Goal: Task Accomplishment & Management: Manage account settings

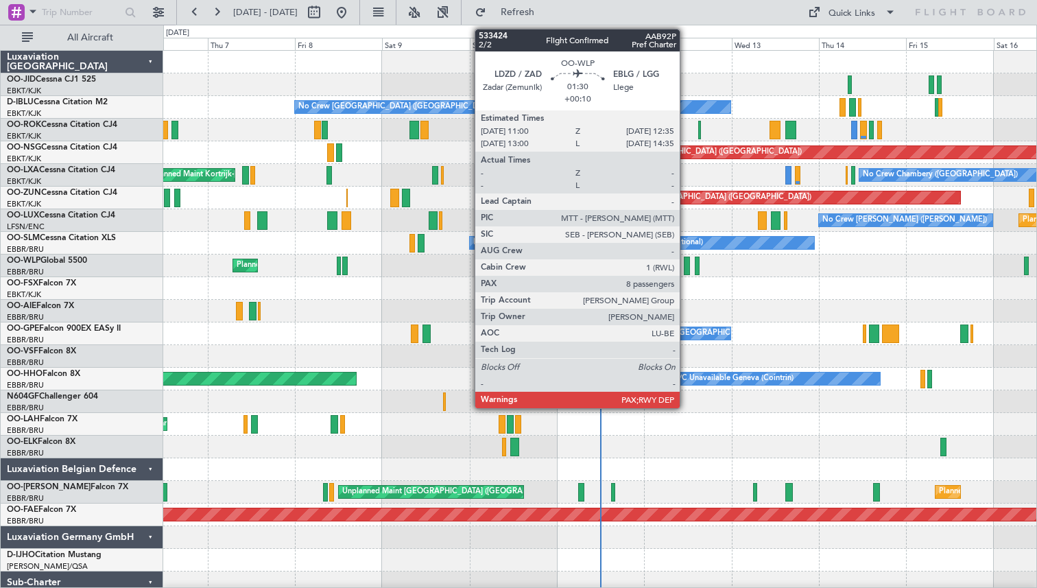
click at [686, 263] on div at bounding box center [687, 266] width 6 height 19
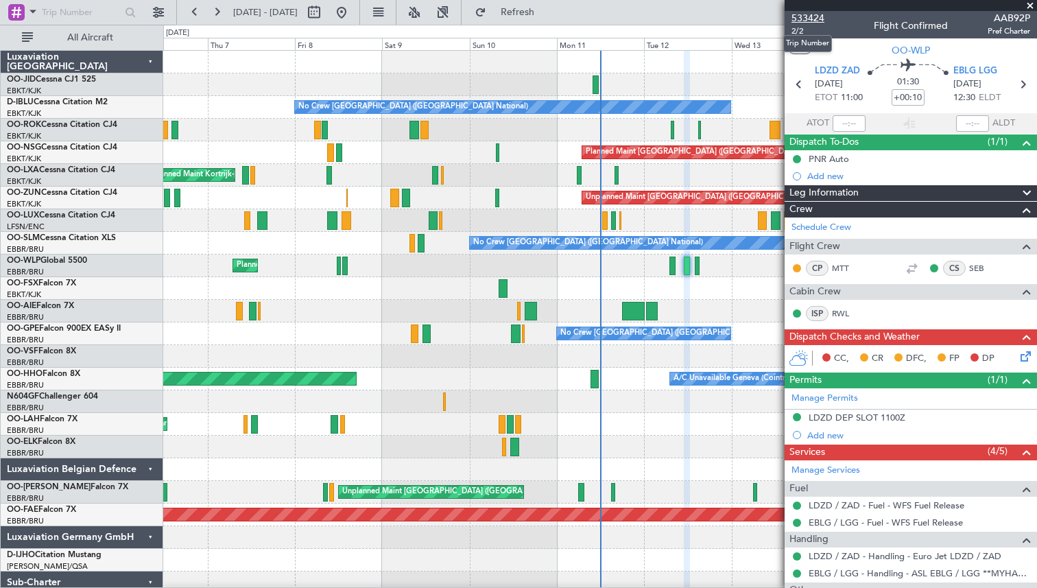
click at [809, 17] on span "533424" at bounding box center [807, 18] width 33 height 14
click at [325, 12] on button at bounding box center [314, 12] width 22 height 22
select select "8"
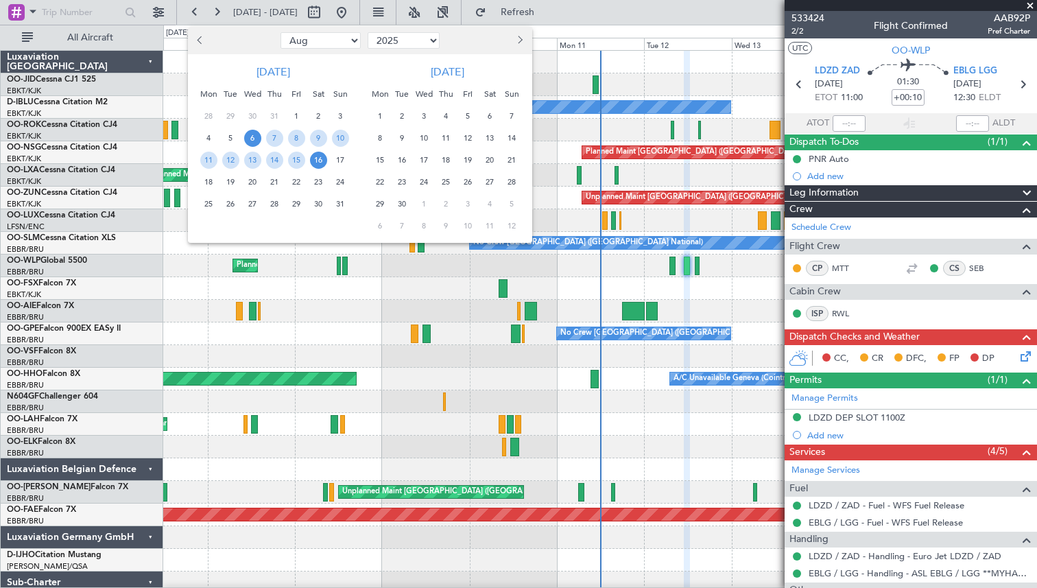
click at [391, 35] on select "2015 2016 2017 2018 2019 2020 2021 2022 2023 2024 2025 2026 2027 2028 2029 2030…" at bounding box center [404, 40] width 72 height 16
select select "2024"
click at [206, 136] on span "5" at bounding box center [208, 138] width 17 height 17
click at [317, 158] on span "17" at bounding box center [318, 160] width 17 height 17
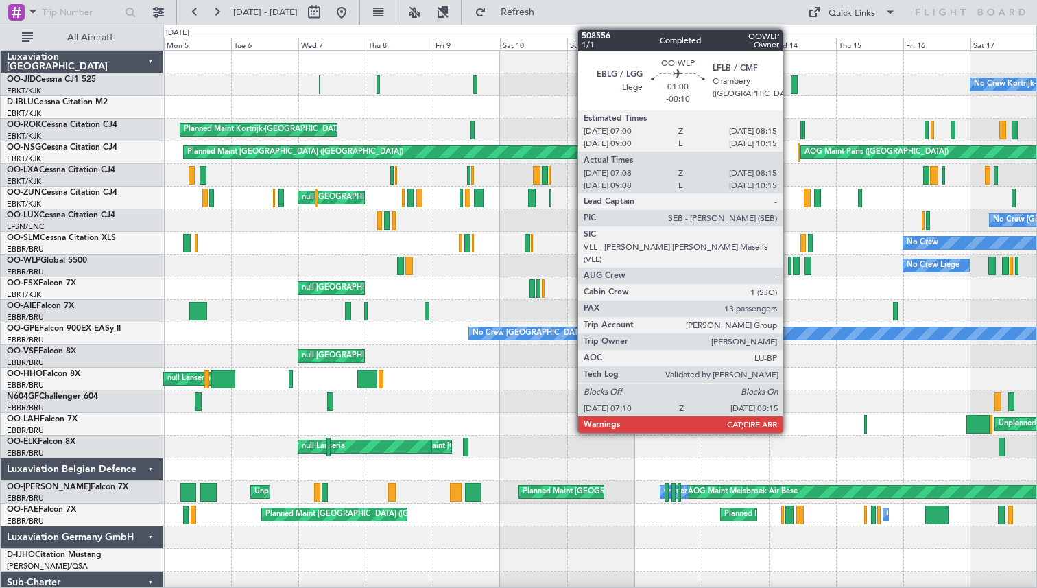
click at [789, 265] on div at bounding box center [789, 266] width 3 height 19
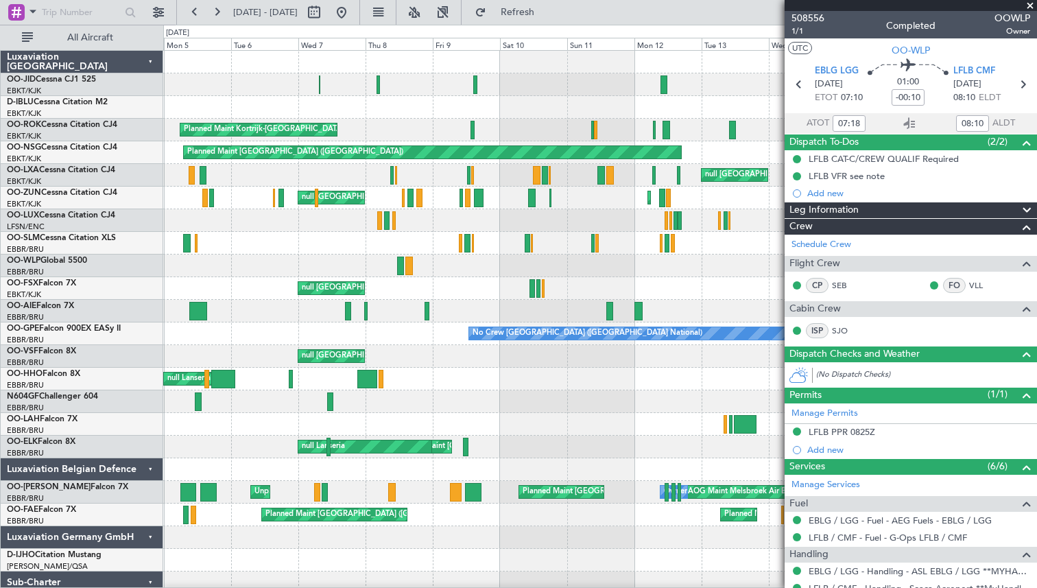
type input "09:18"
type input "10:10"
type input "07:18"
type input "08:10"
click at [809, 18] on span "508556" at bounding box center [807, 18] width 33 height 14
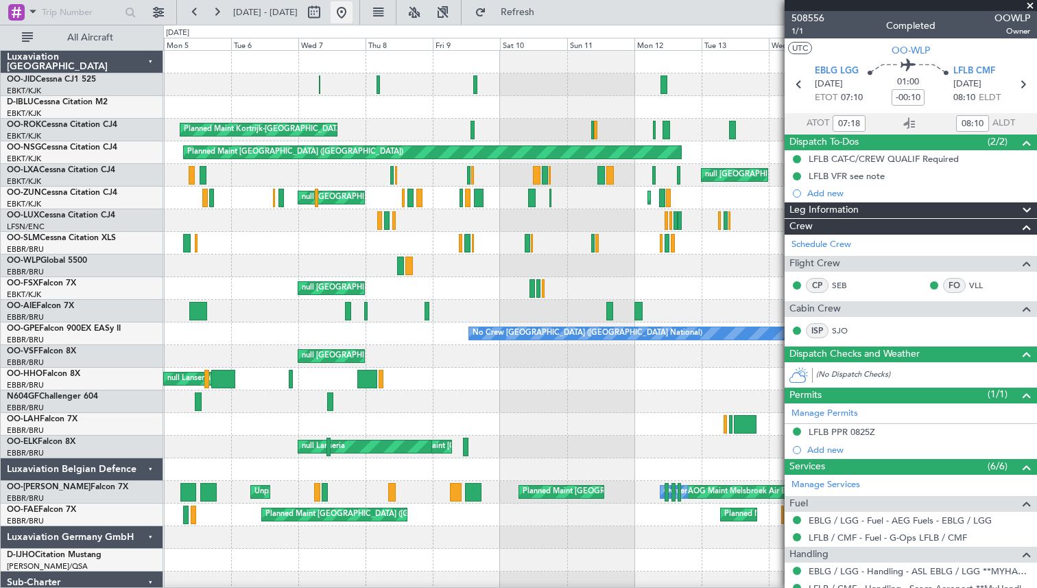
click at [353, 8] on button at bounding box center [342, 12] width 22 height 22
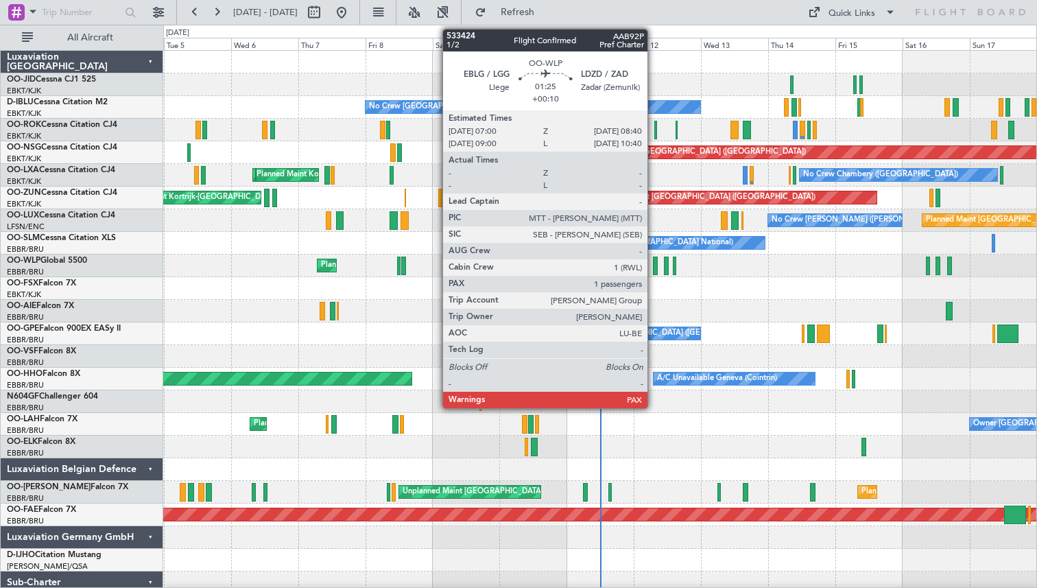
click at [654, 261] on div at bounding box center [655, 266] width 5 height 19
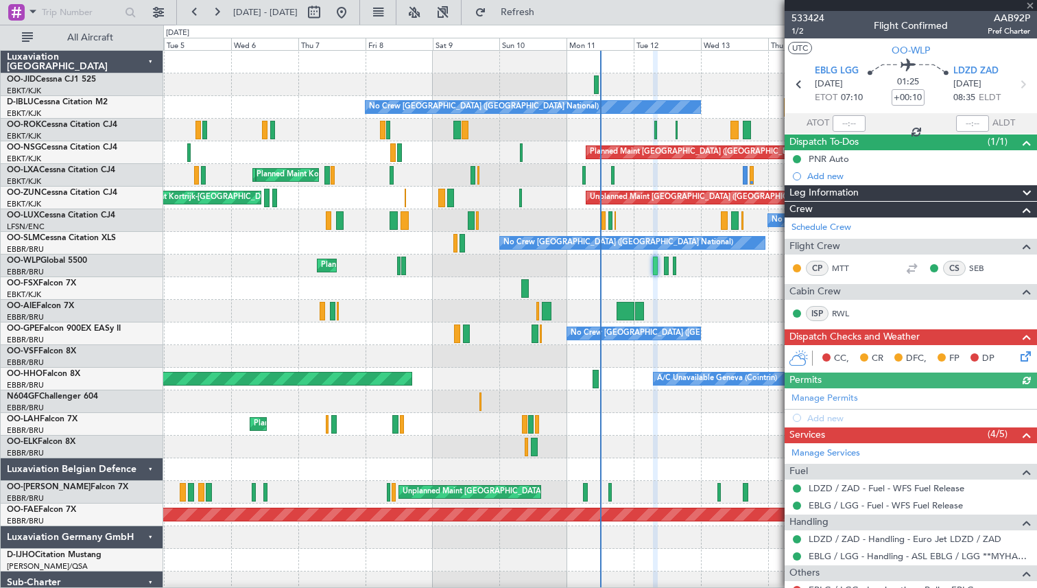
scroll to position [97, 0]
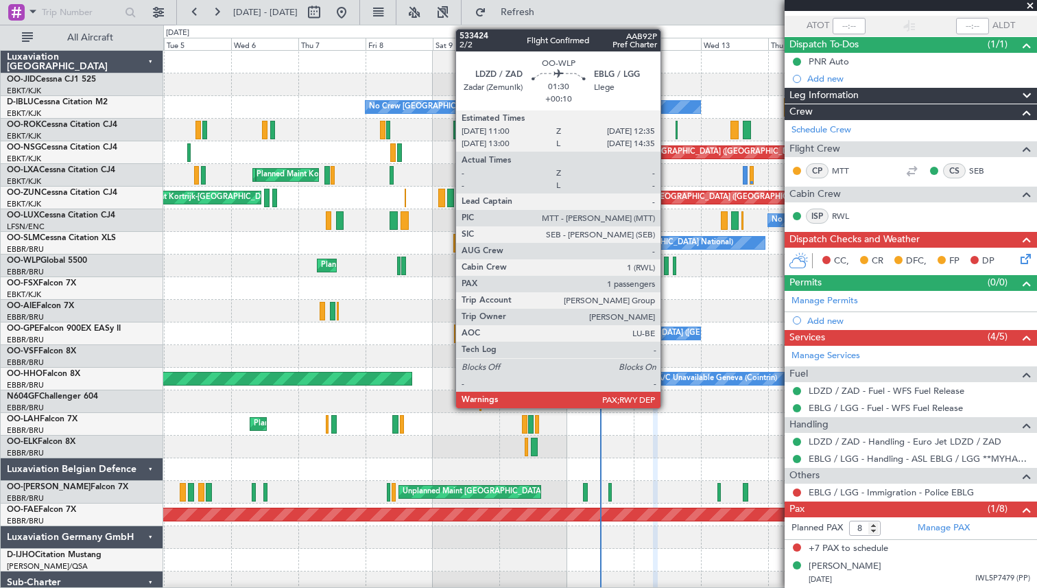
click at [667, 262] on div at bounding box center [666, 266] width 5 height 19
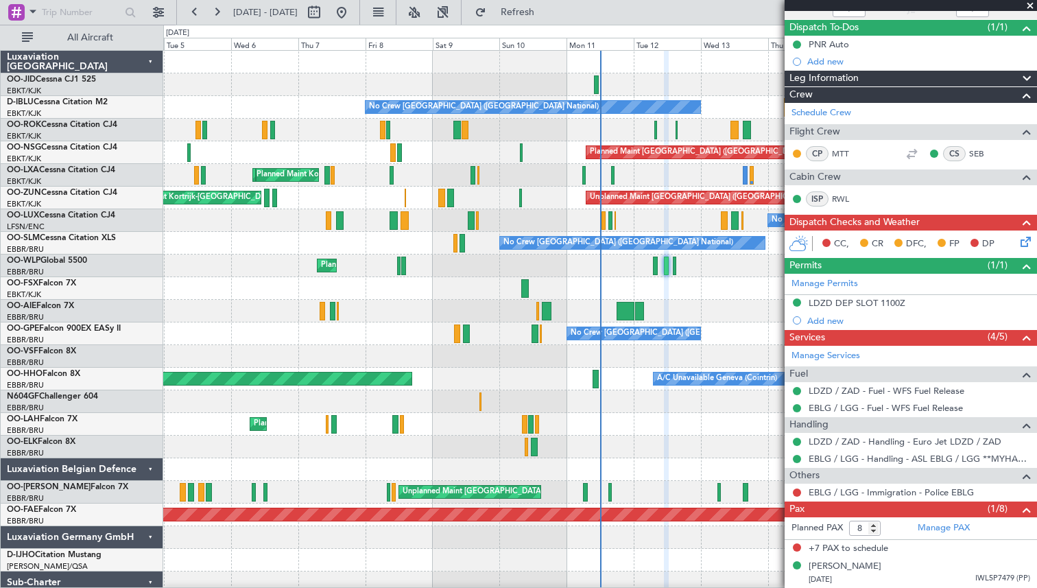
scroll to position [0, 0]
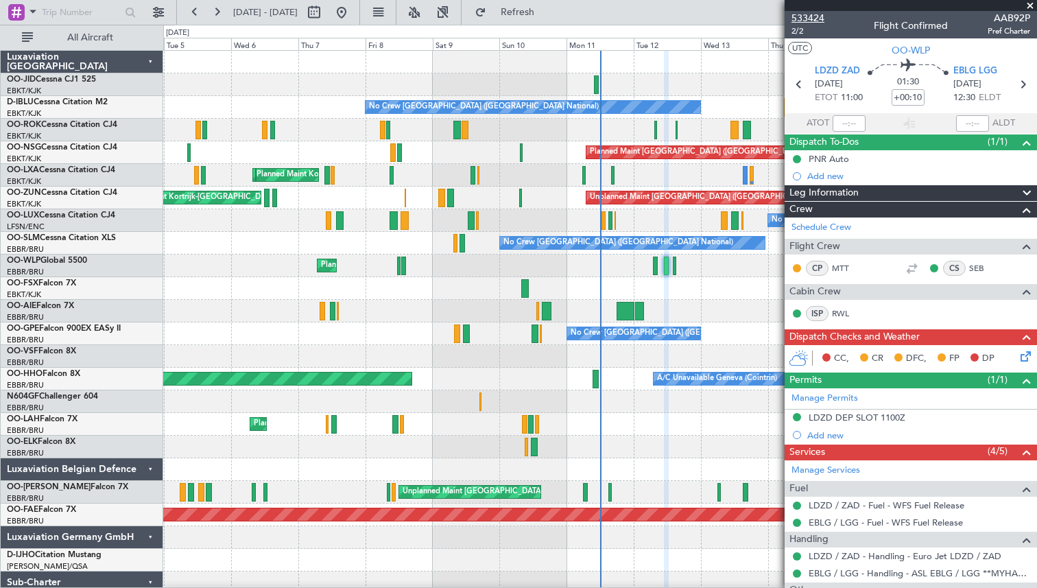
click at [812, 14] on span "533424" at bounding box center [807, 18] width 33 height 14
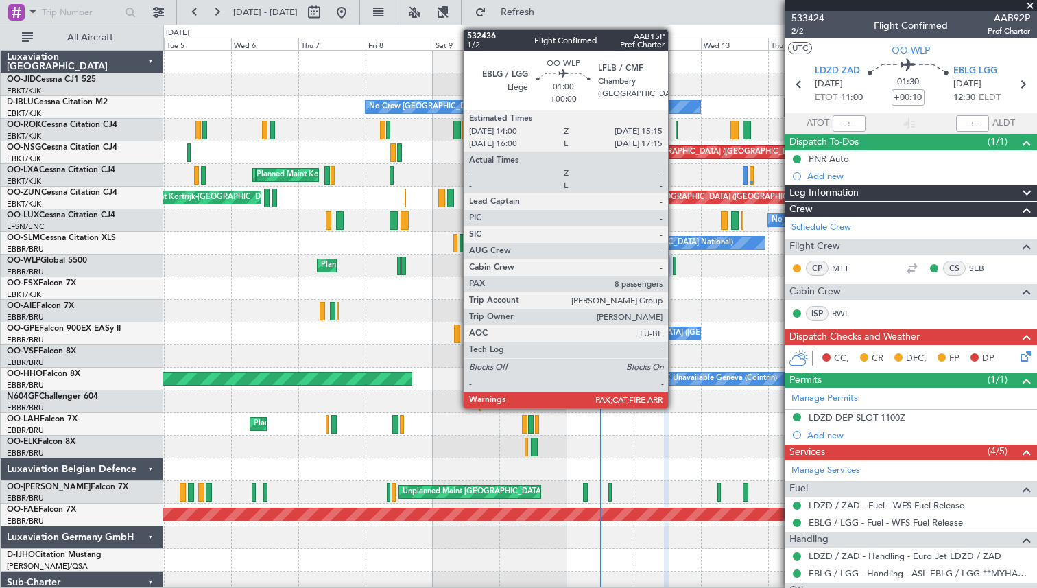
click at [674, 263] on div at bounding box center [675, 266] width 4 height 19
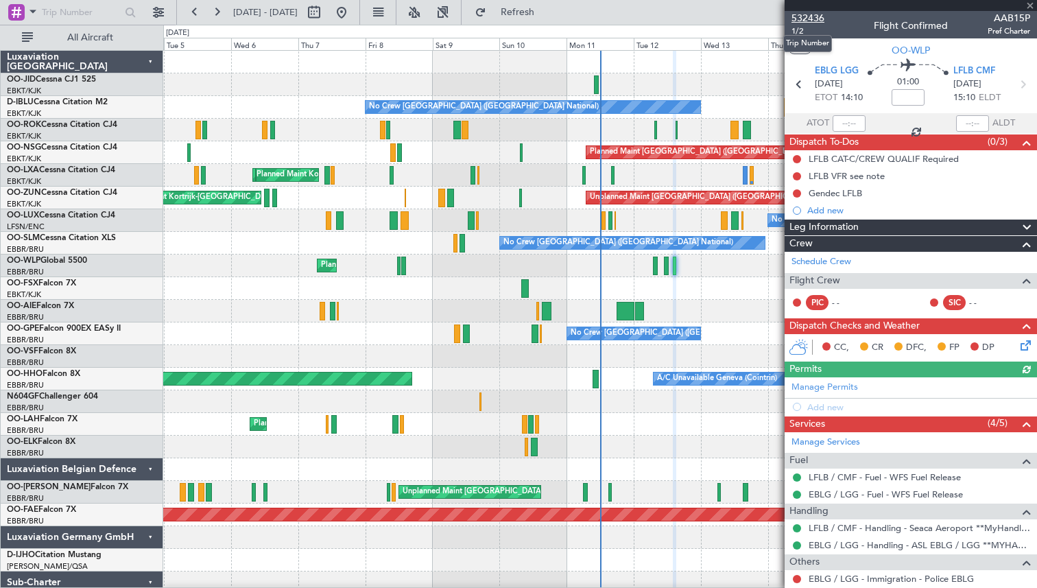
click at [805, 15] on span "532436" at bounding box center [807, 18] width 33 height 14
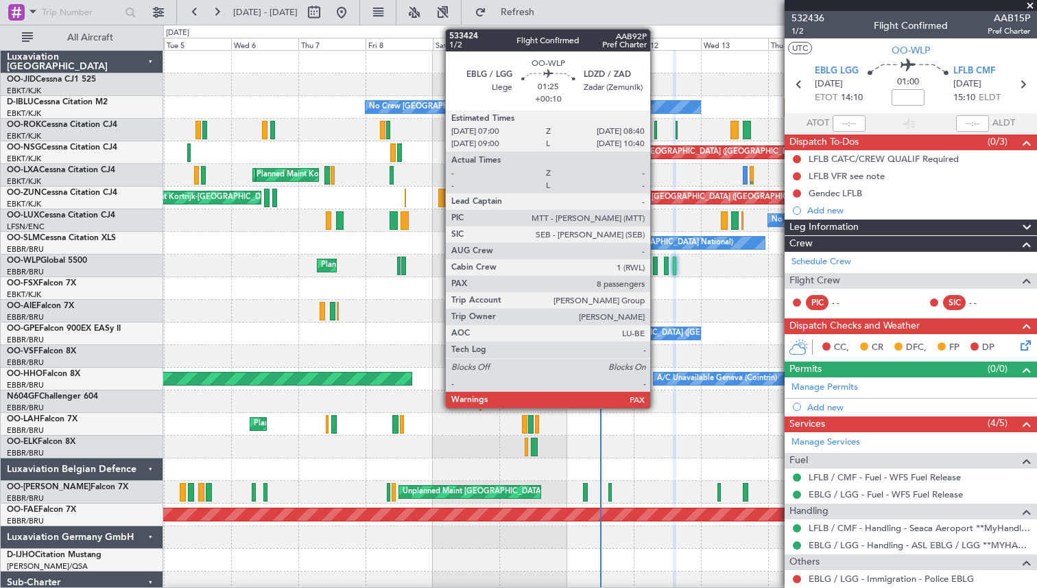
click at [656, 264] on div at bounding box center [655, 266] width 5 height 19
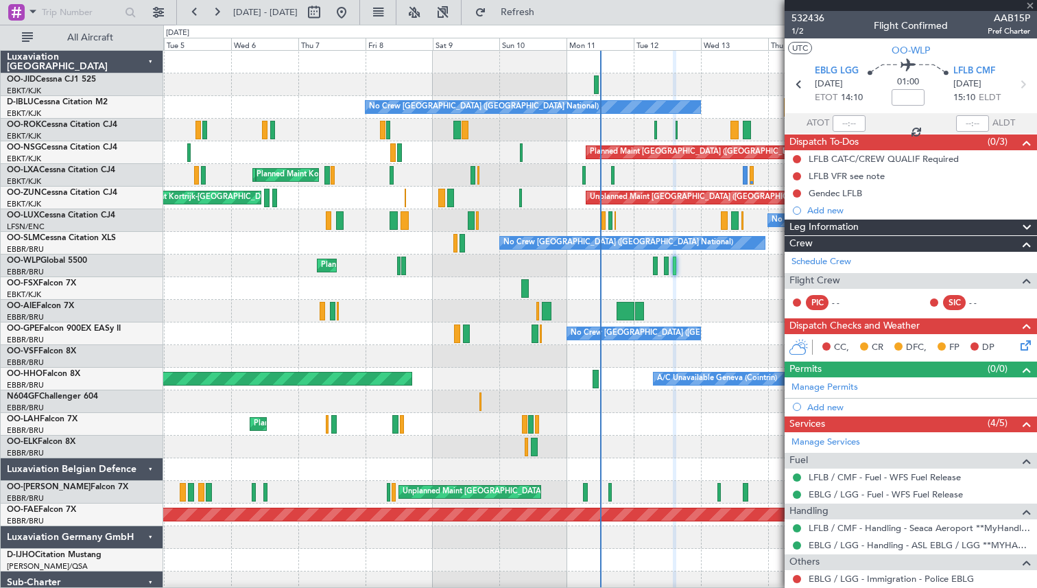
type input "+00:10"
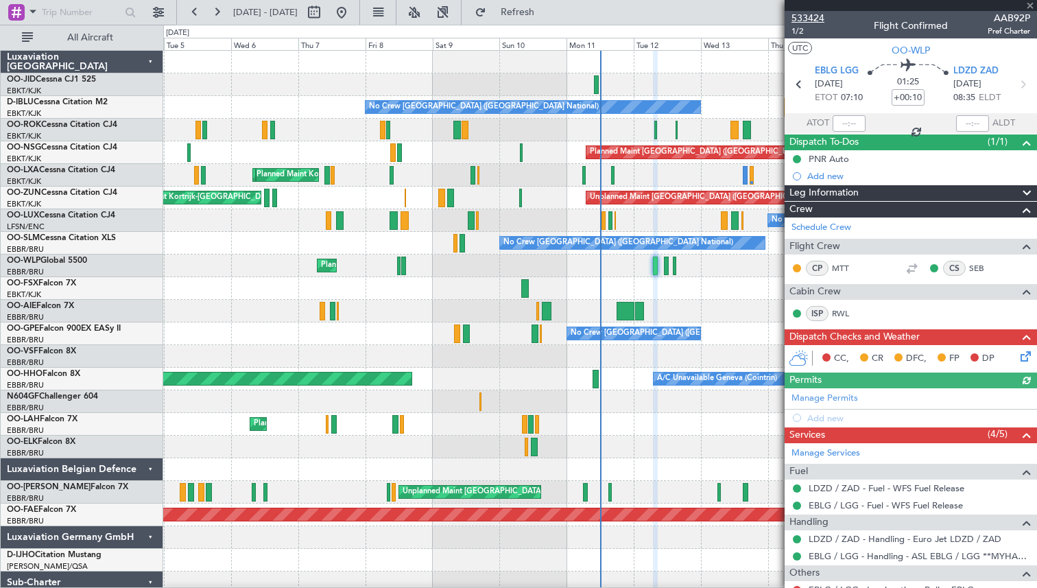
click at [811, 12] on span "533424" at bounding box center [807, 18] width 33 height 14
click at [1032, 3] on span at bounding box center [1030, 6] width 14 height 12
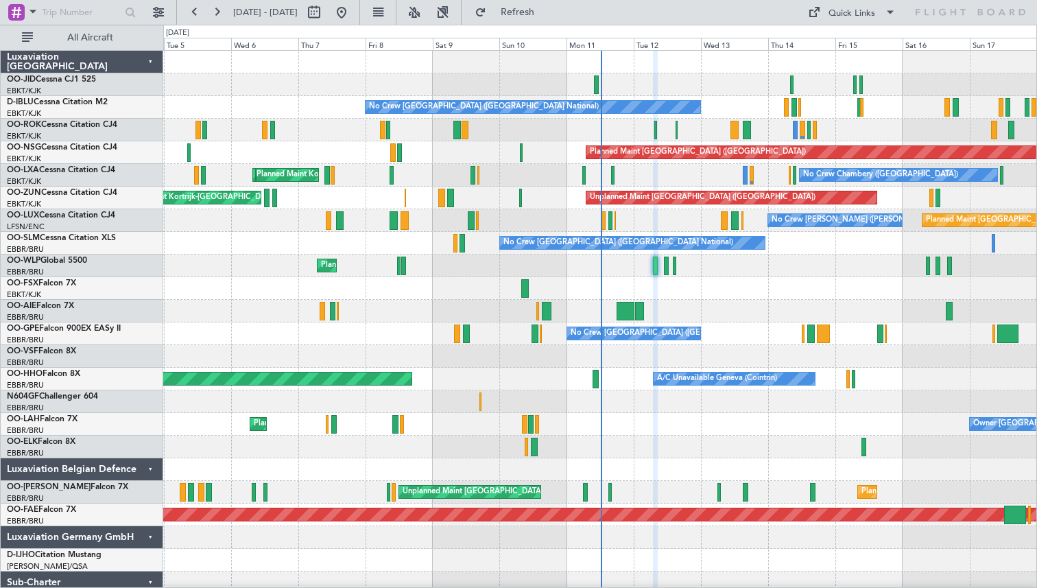
type input "0"
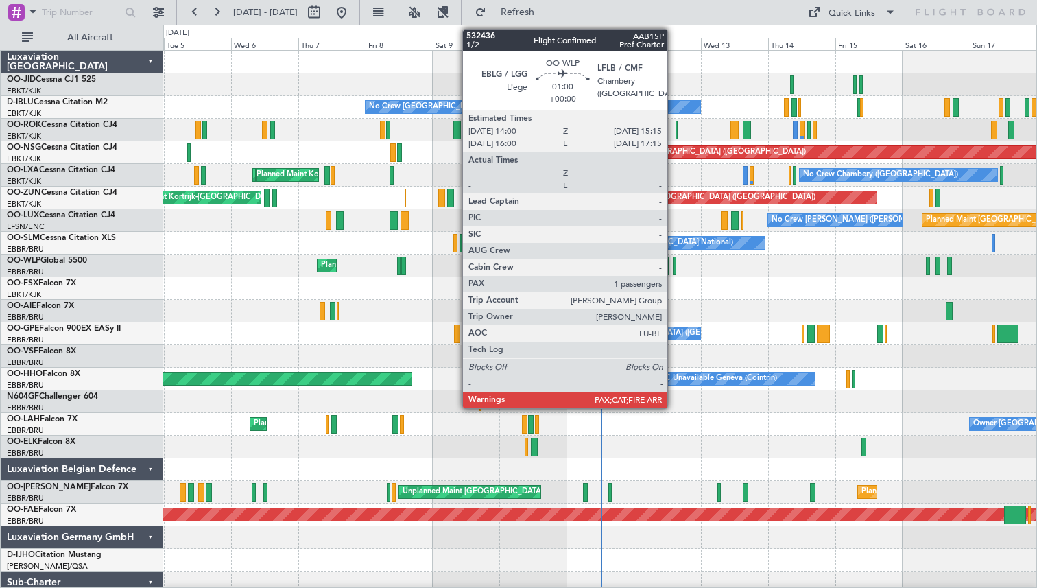
click at [674, 266] on div at bounding box center [675, 266] width 4 height 19
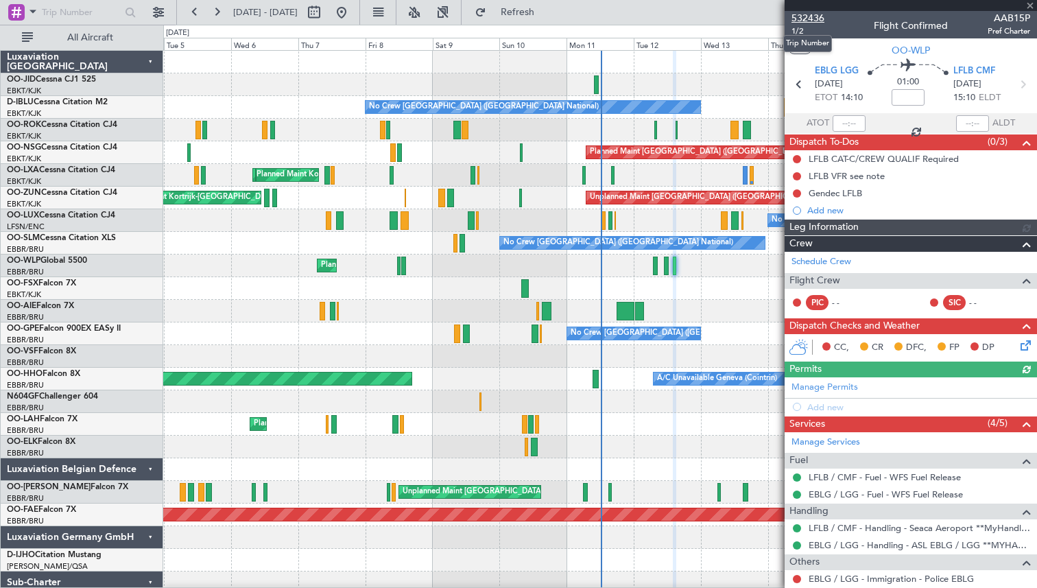
click at [803, 17] on span "532436" at bounding box center [807, 18] width 33 height 14
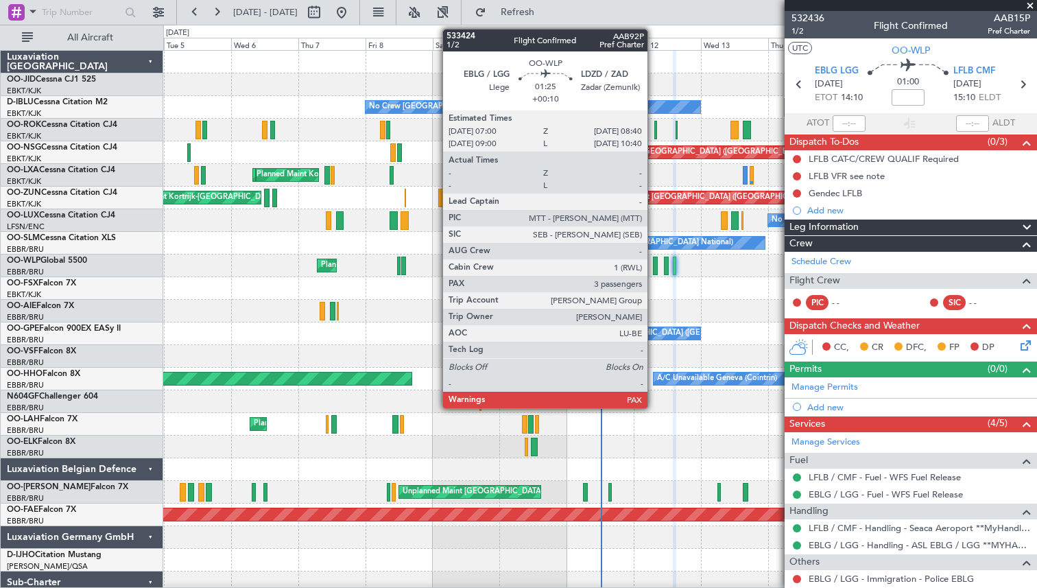
click at [654, 265] on div at bounding box center [655, 266] width 5 height 19
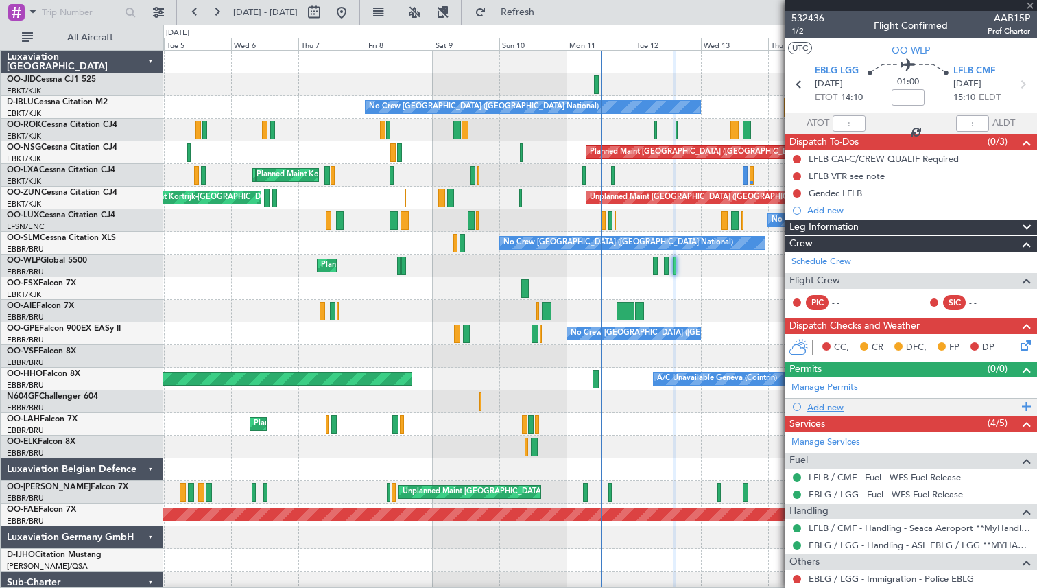
type input "+00:10"
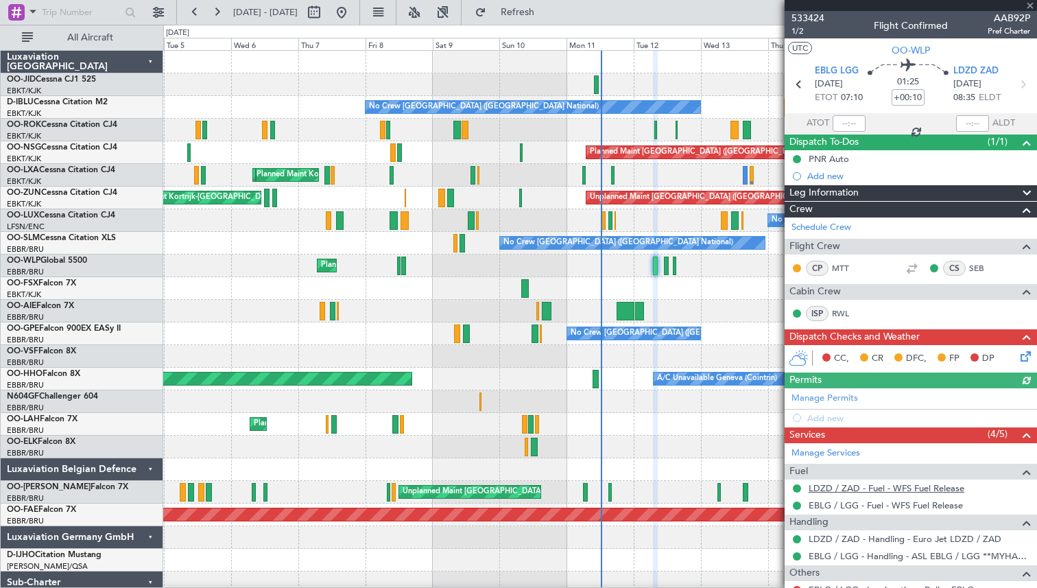
scroll to position [159, 0]
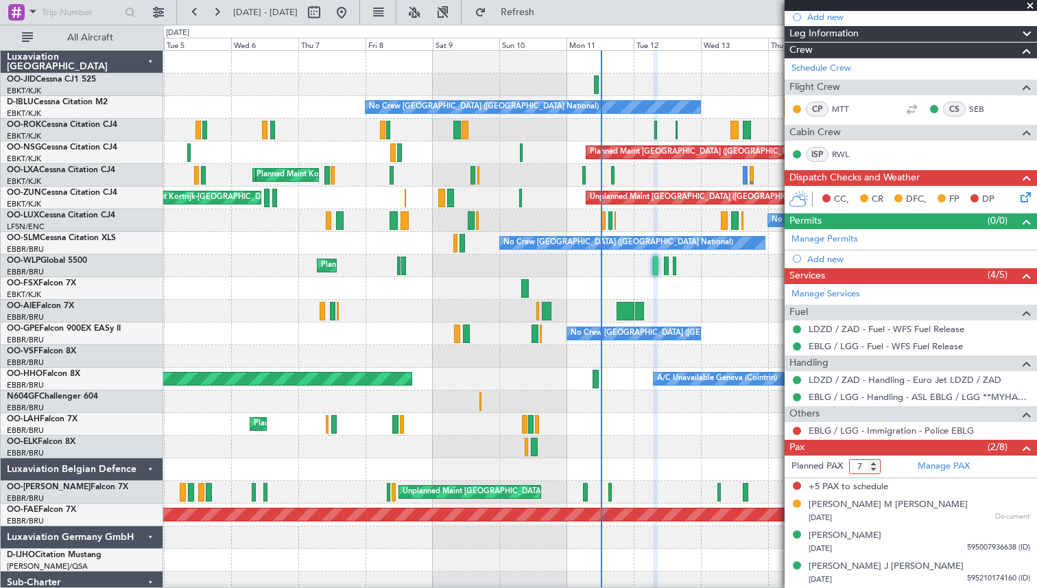
click at [874, 470] on input "7" at bounding box center [865, 466] width 32 height 15
click at [874, 470] on input "6" at bounding box center [865, 466] width 32 height 15
click at [874, 470] on input "5" at bounding box center [865, 466] width 32 height 15
type input "4"
click at [874, 470] on input "4" at bounding box center [865, 466] width 32 height 15
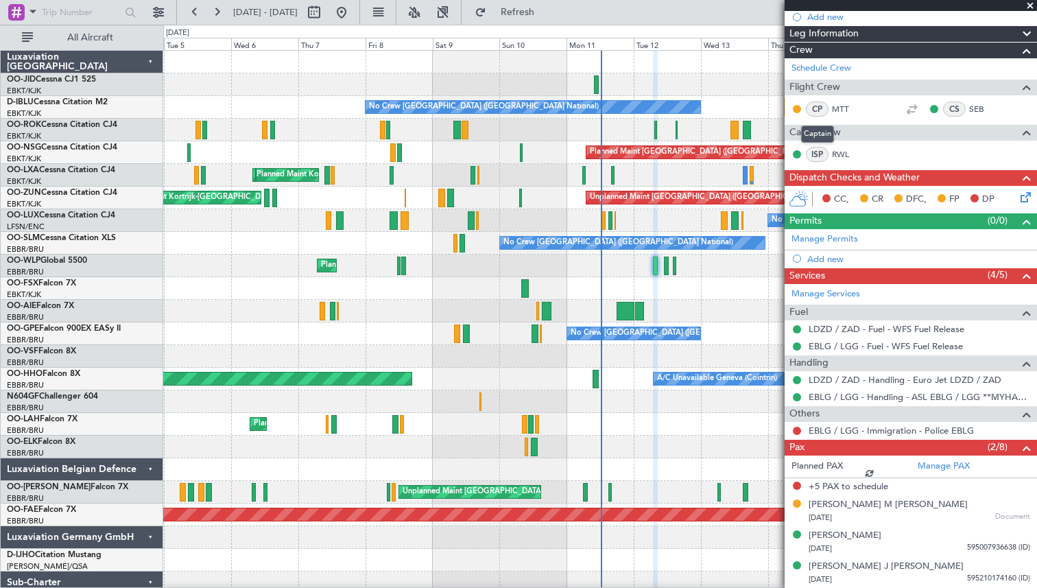
scroll to position [0, 0]
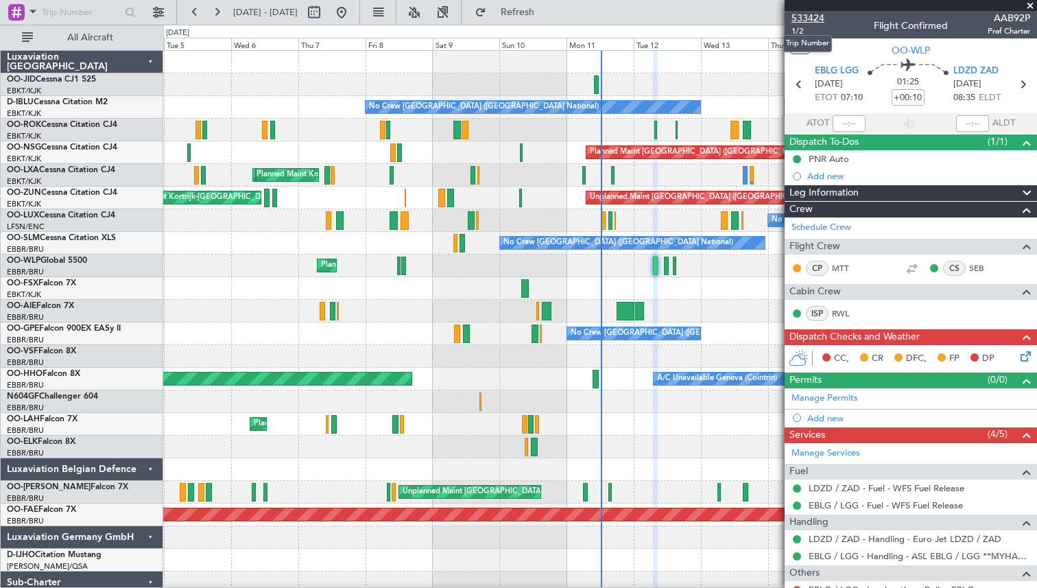
click at [803, 14] on span "533424" at bounding box center [807, 18] width 33 height 14
click at [1027, 5] on span at bounding box center [1030, 6] width 14 height 12
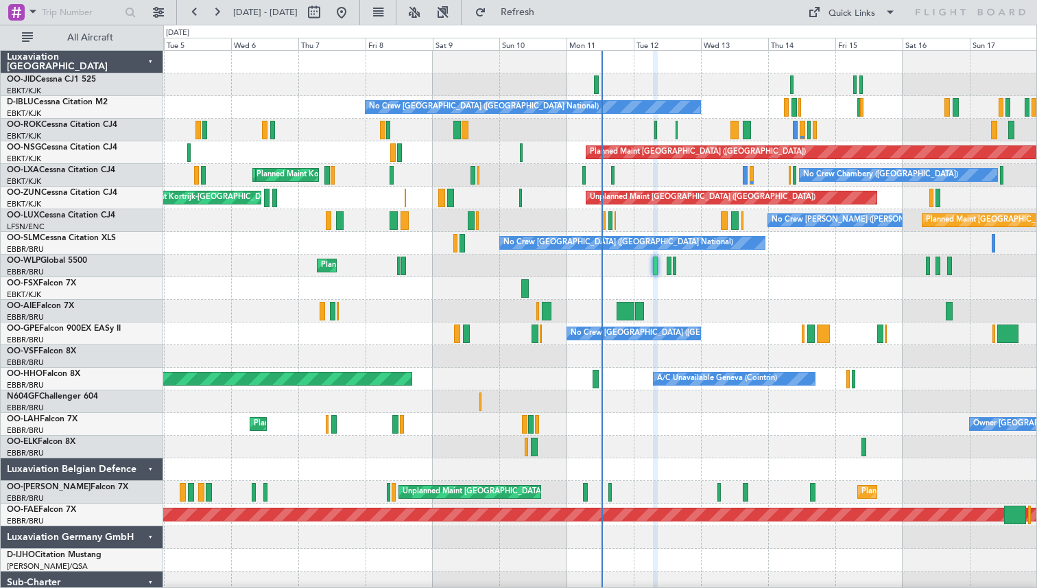
type input "0"
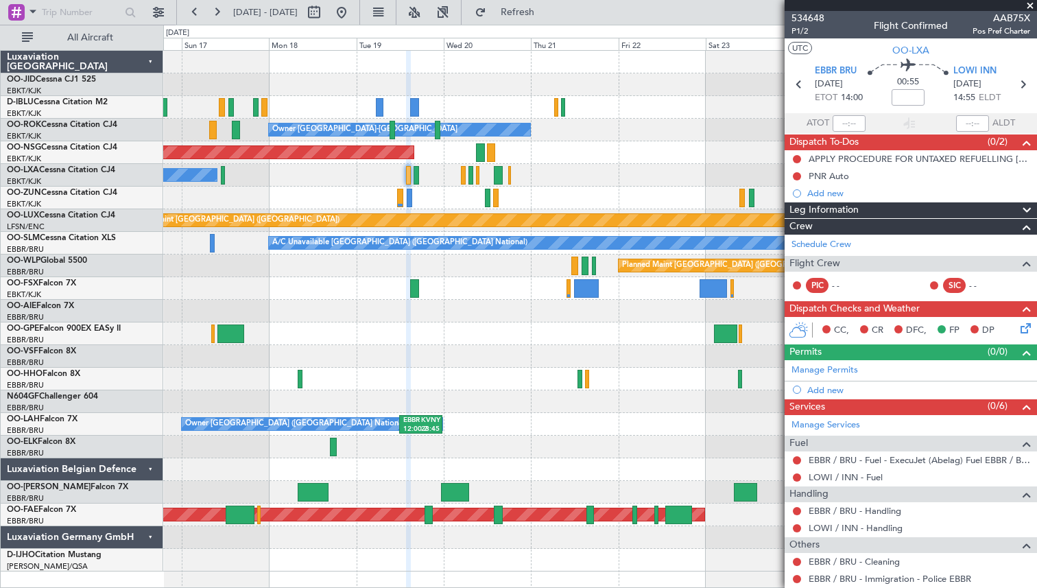
click at [1030, 5] on span at bounding box center [1030, 6] width 14 height 12
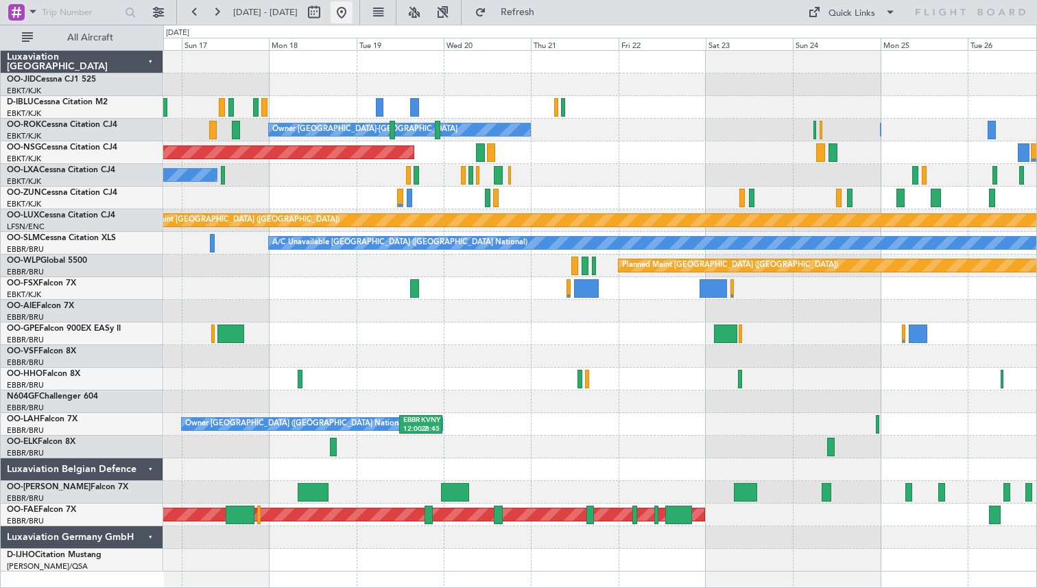
click at [353, 16] on button at bounding box center [342, 12] width 22 height 22
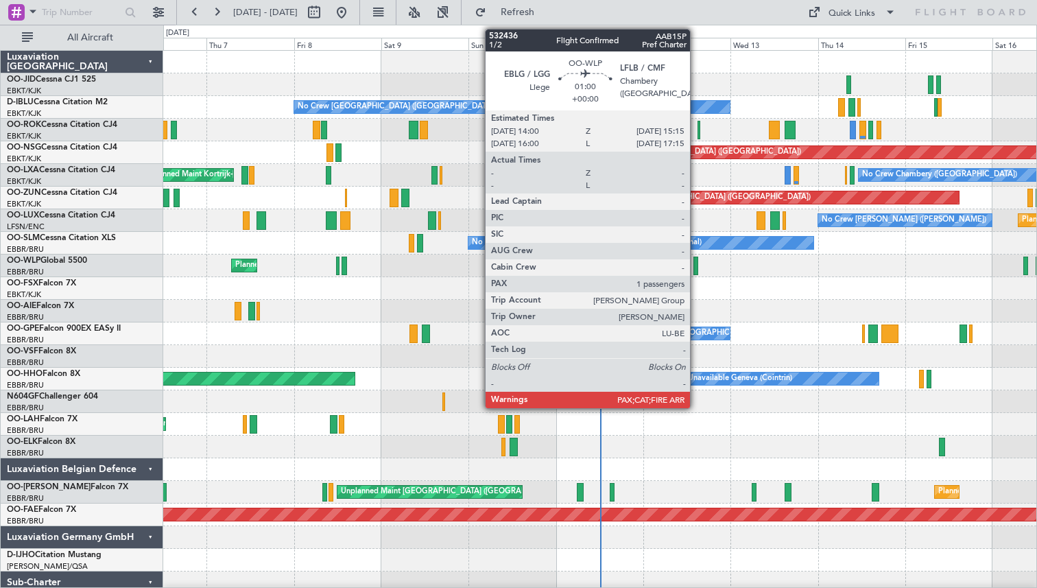
click at [696, 263] on div at bounding box center [695, 266] width 5 height 19
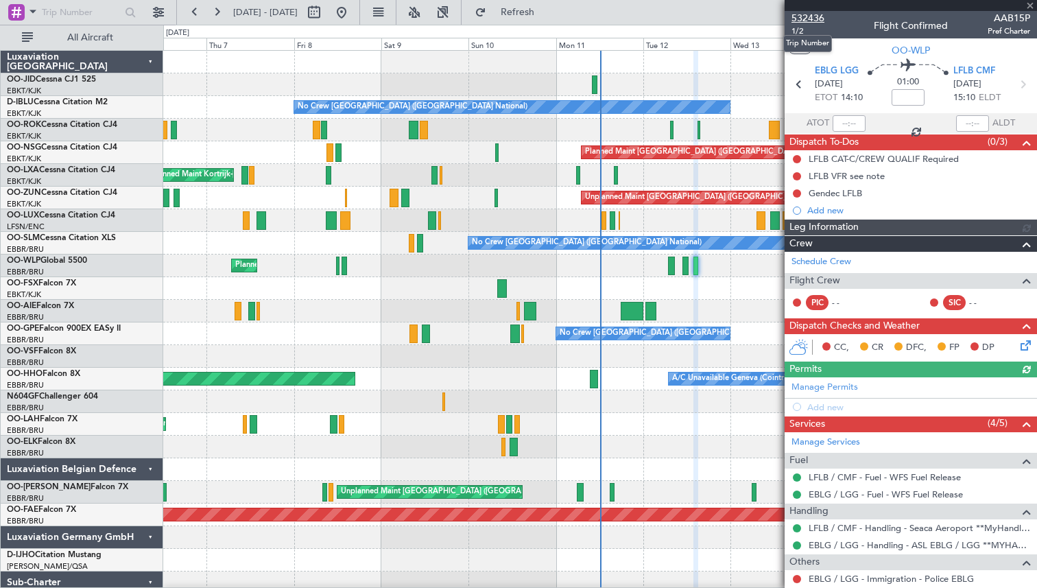
click at [809, 16] on span "532436" at bounding box center [807, 18] width 33 height 14
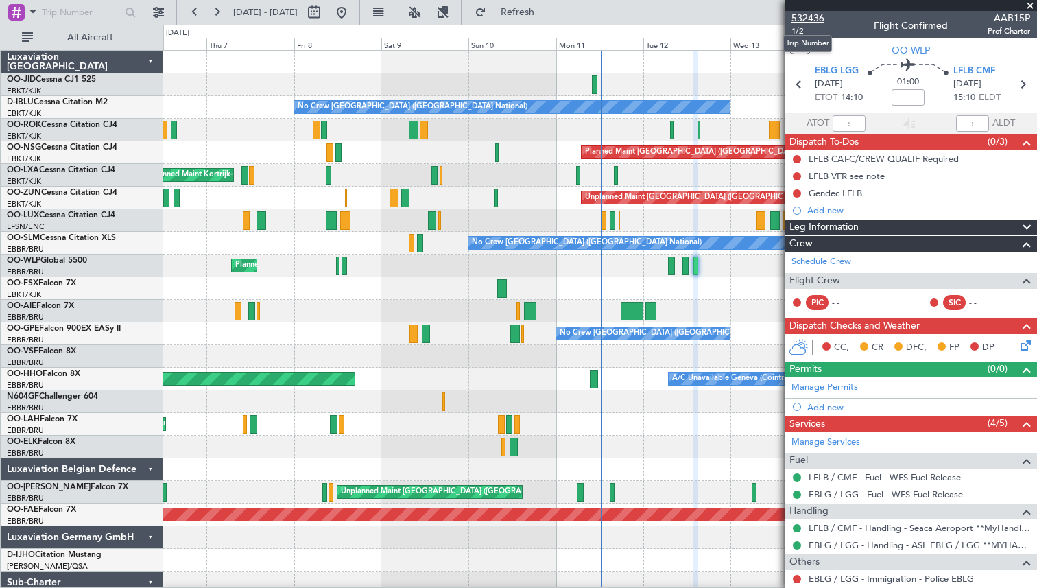
click at [803, 14] on span "532436" at bounding box center [807, 18] width 33 height 14
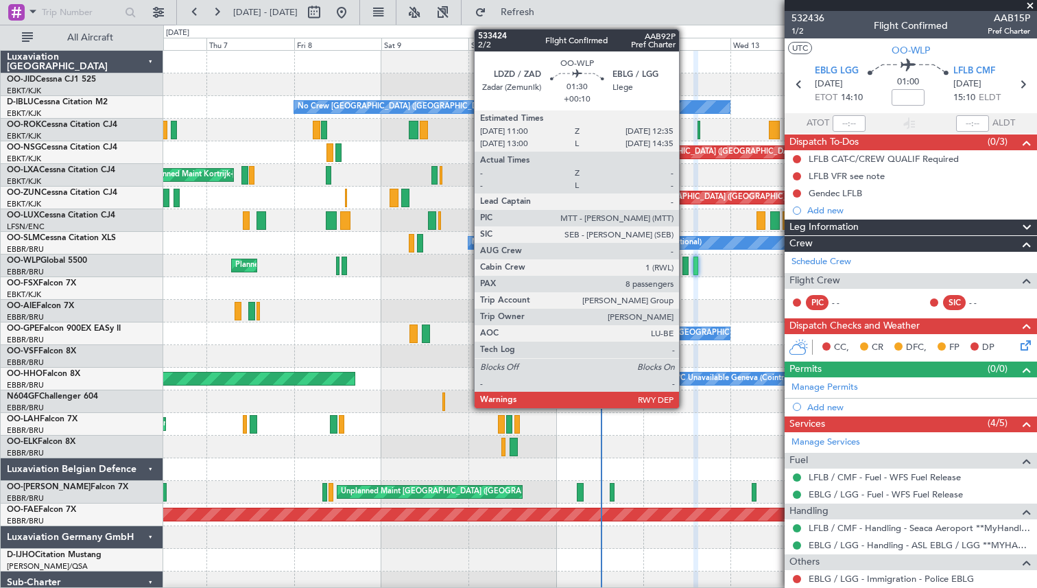
click at [684, 265] on div at bounding box center [685, 266] width 6 height 19
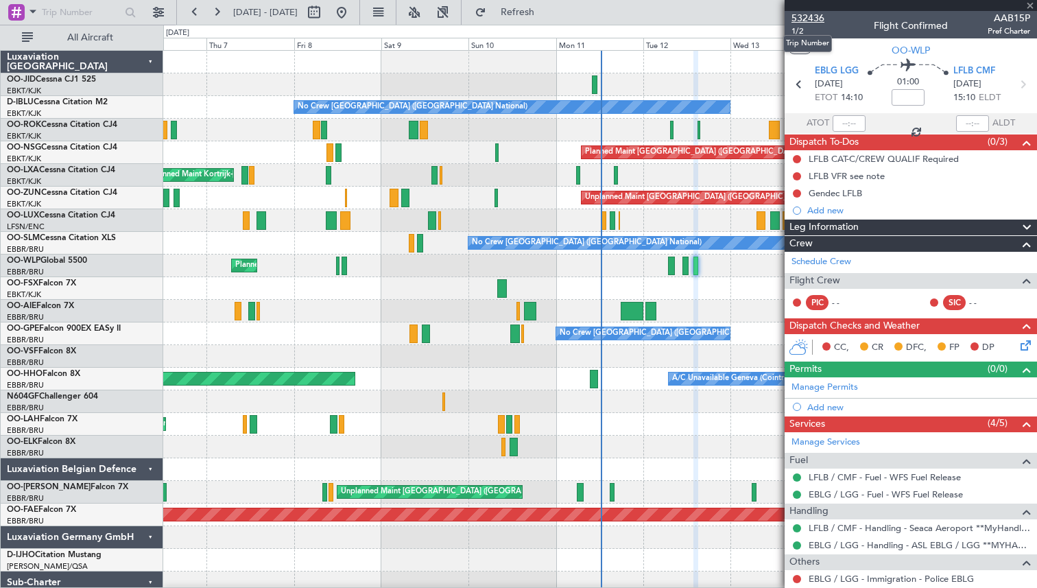
type input "+00:10"
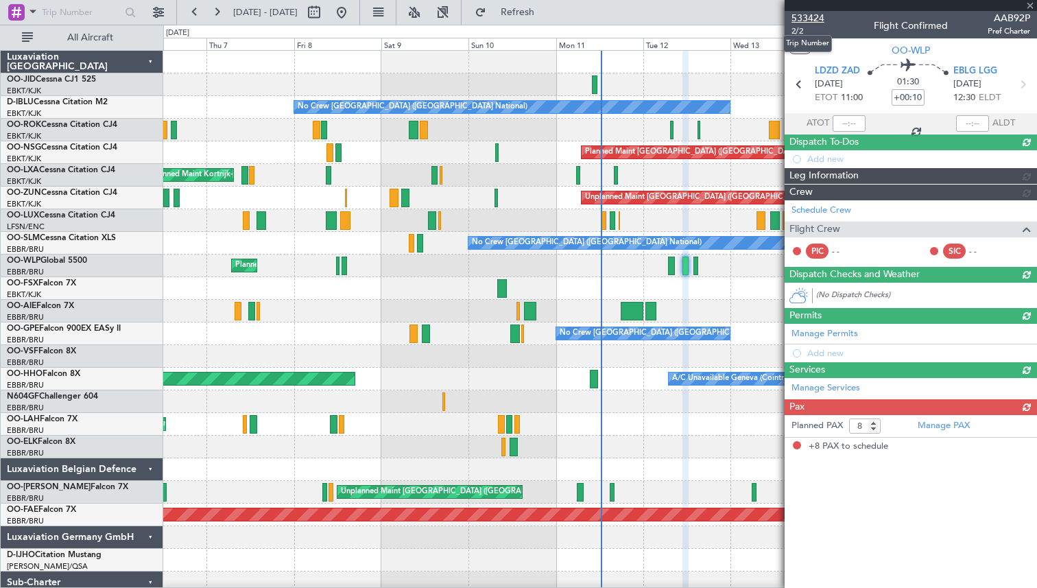
click at [810, 17] on span "533424" at bounding box center [807, 18] width 33 height 14
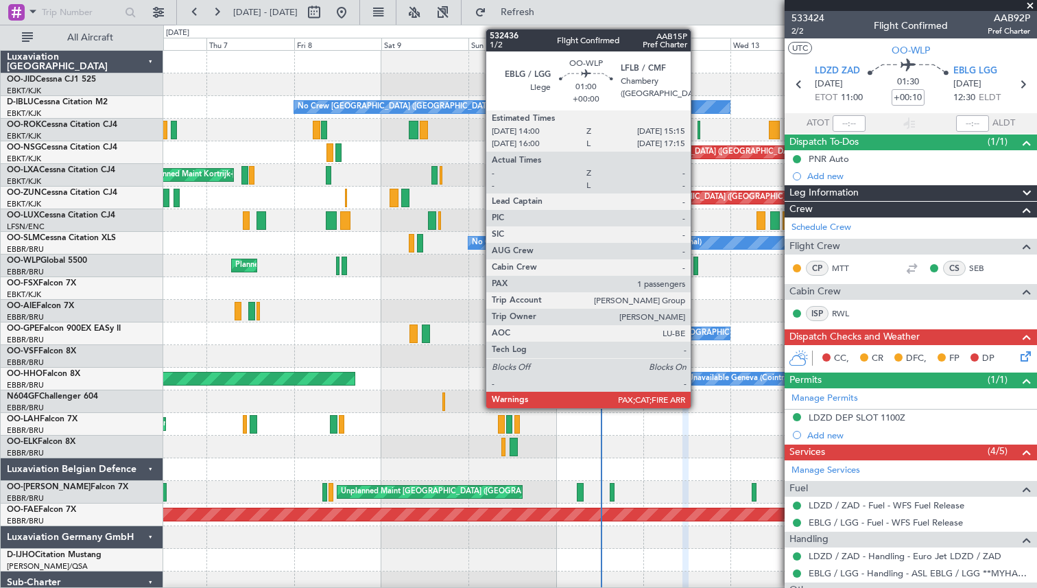
click at [697, 263] on div at bounding box center [695, 266] width 5 height 19
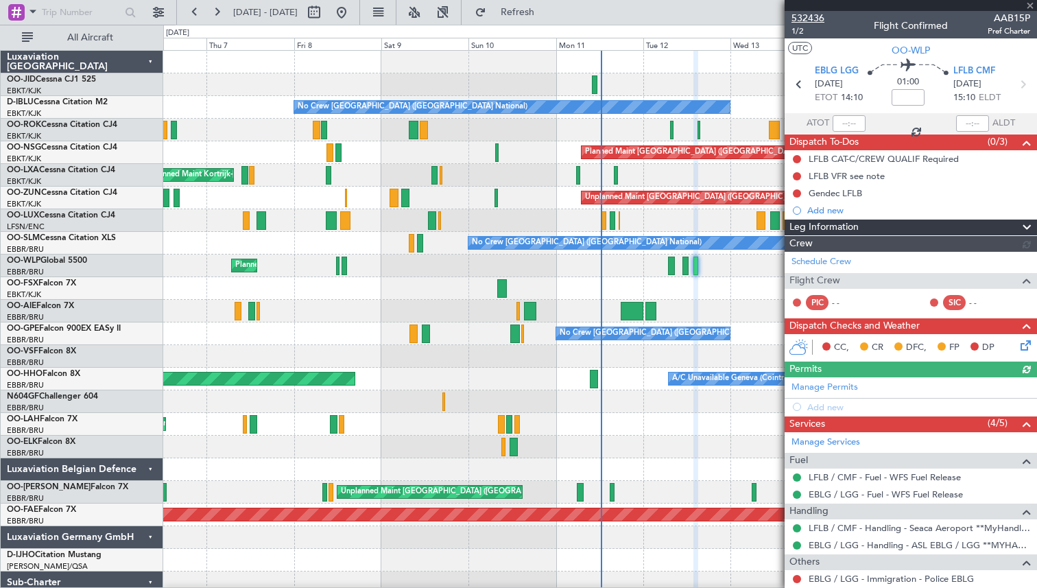
click at [812, 20] on span "532436" at bounding box center [807, 18] width 33 height 14
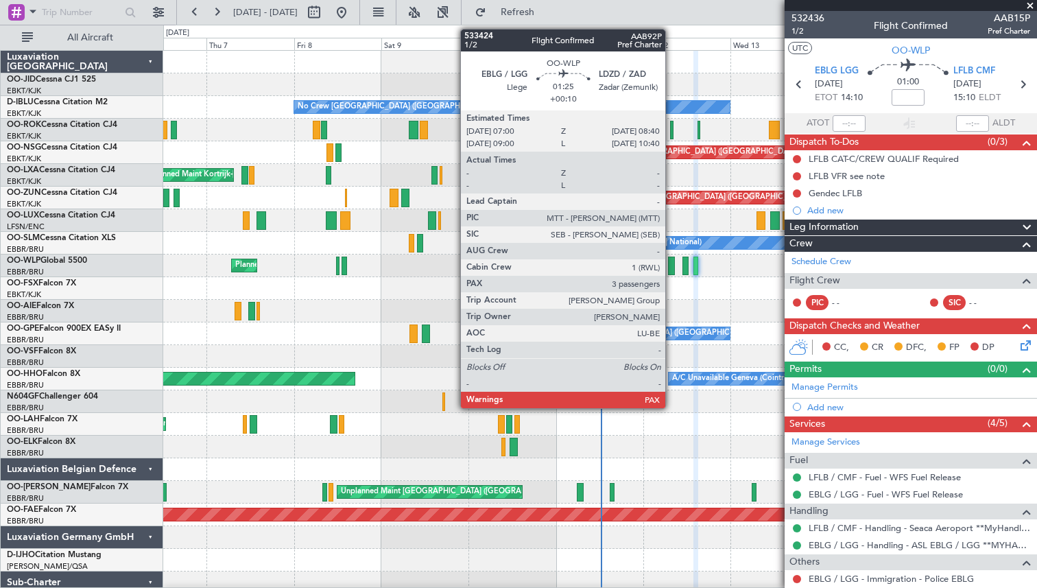
click at [671, 264] on div at bounding box center [671, 266] width 6 height 19
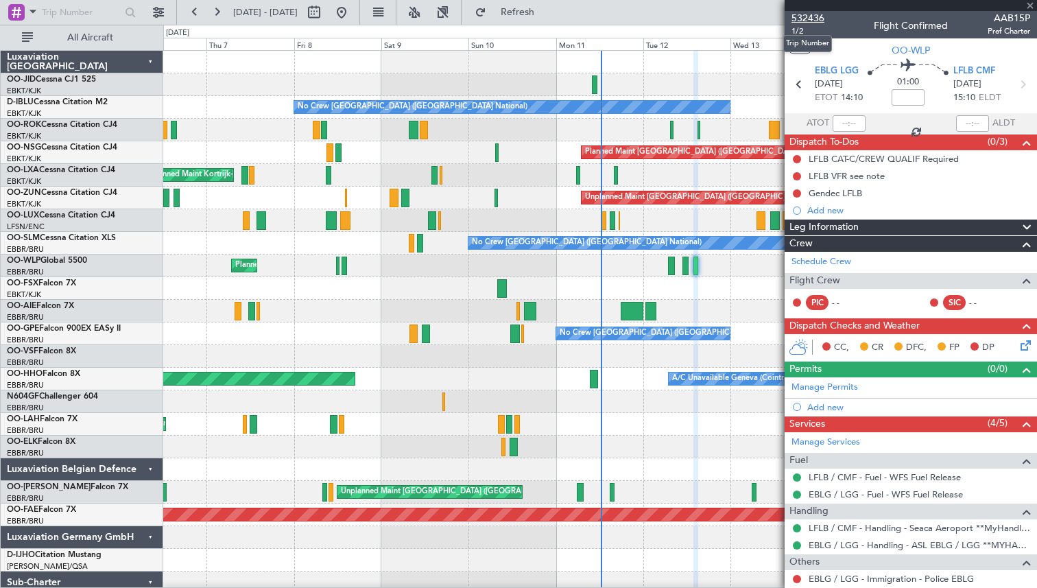
type input "+00:10"
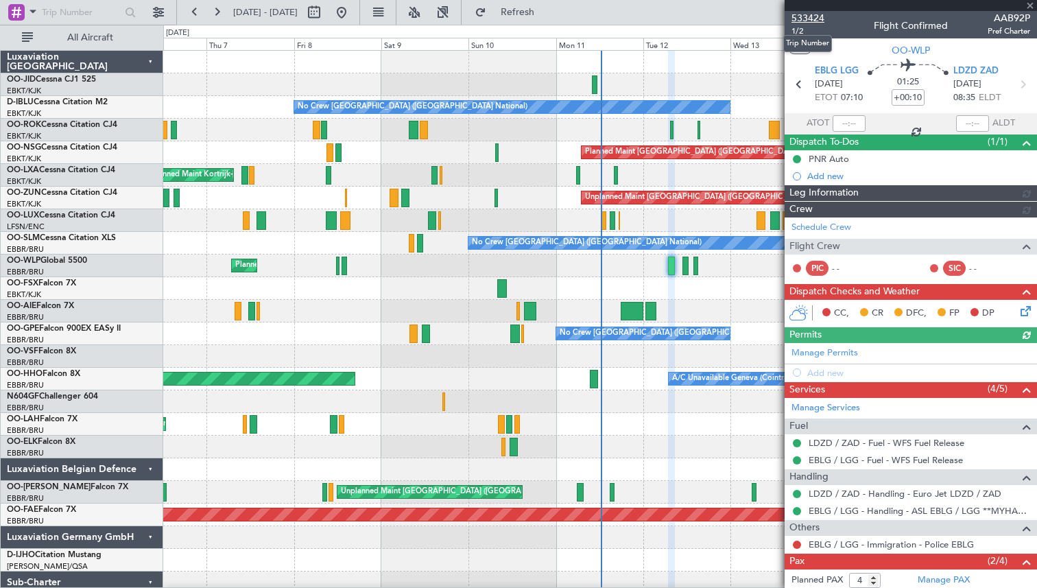
click at [811, 17] on span "533424" at bounding box center [807, 18] width 33 height 14
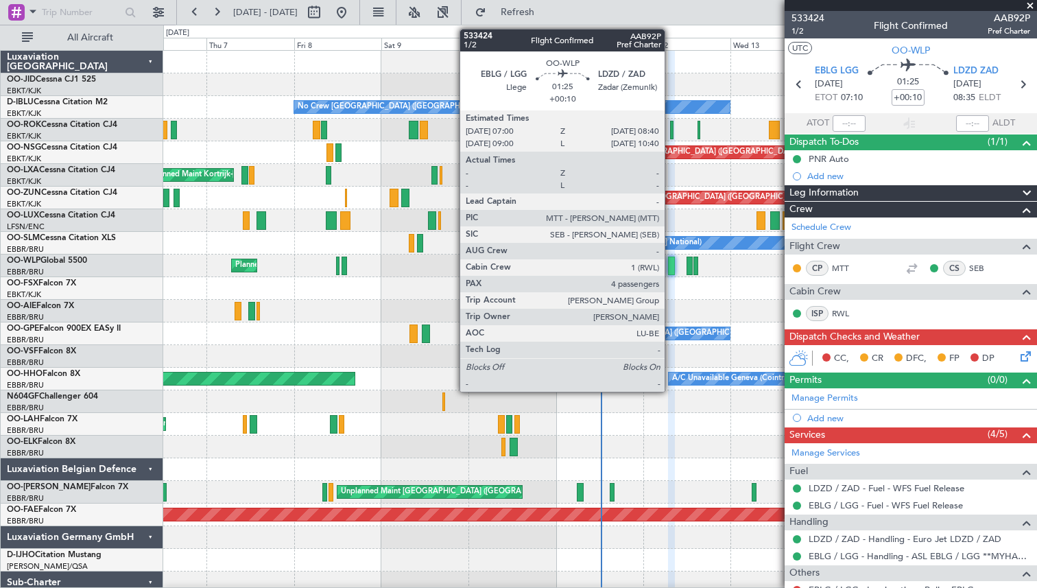
click at [671, 263] on div at bounding box center [671, 266] width 6 height 19
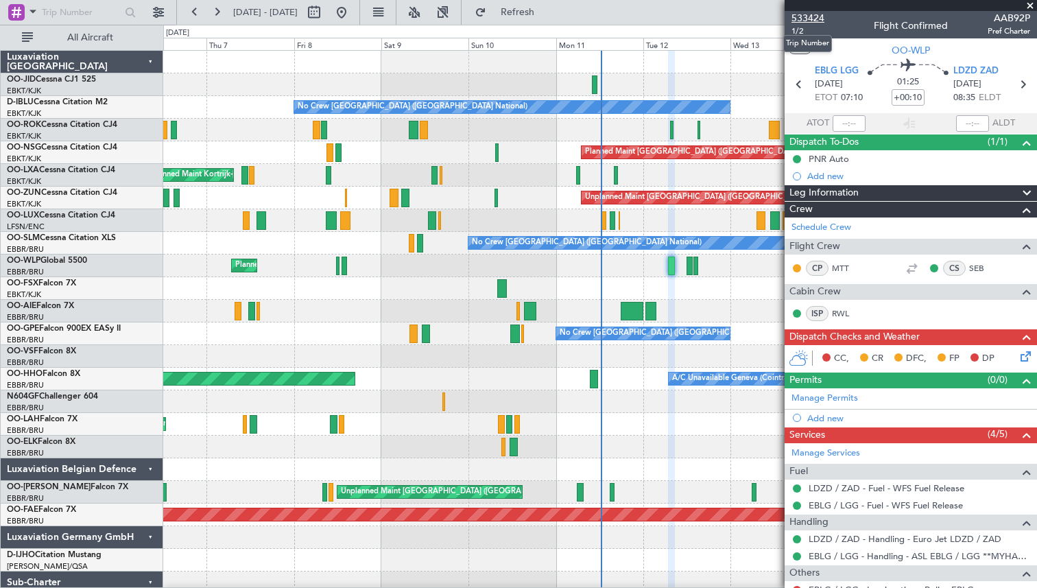
click at [809, 16] on span "533424" at bounding box center [807, 18] width 33 height 14
click at [1031, 3] on span at bounding box center [1030, 6] width 14 height 12
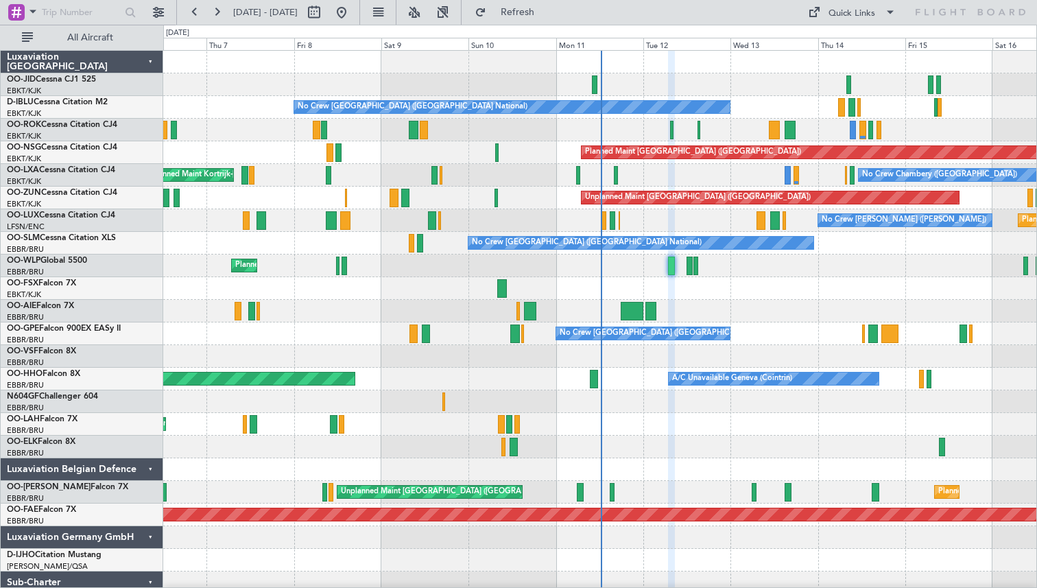
type input "0"
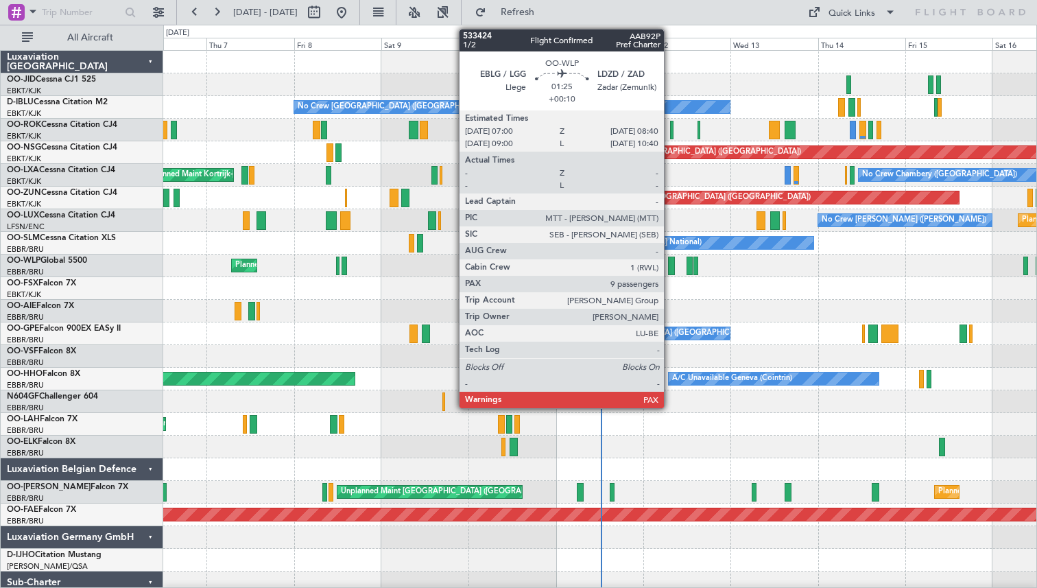
click at [670, 263] on div at bounding box center [671, 266] width 6 height 19
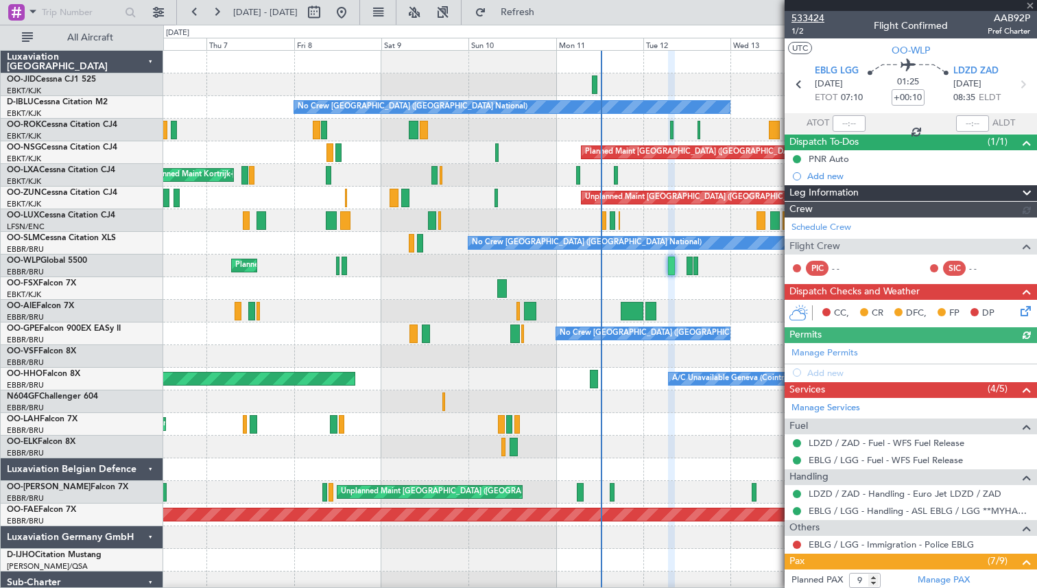
click at [806, 14] on span "533424" at bounding box center [807, 18] width 33 height 14
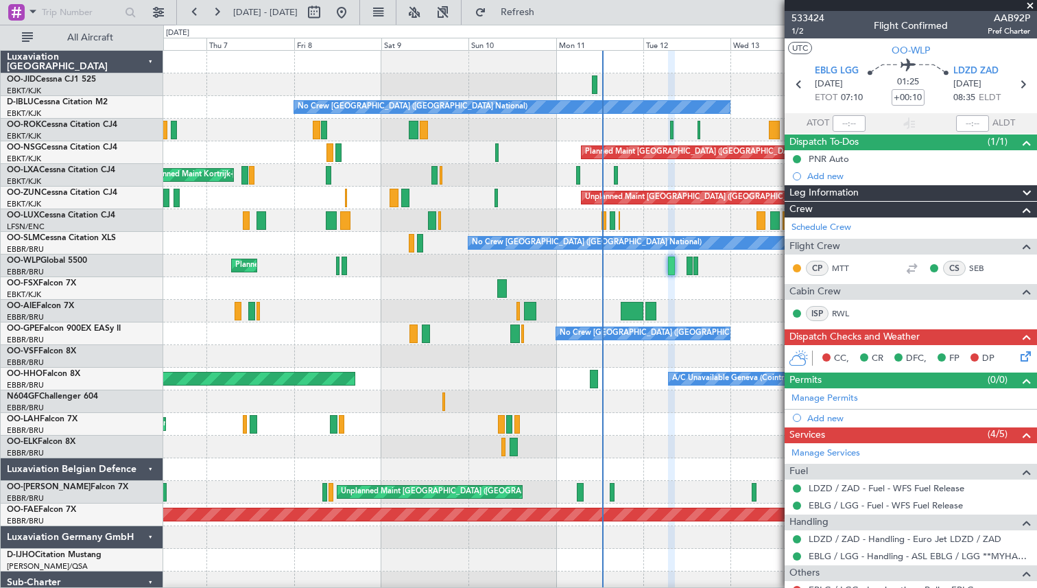
click at [1030, 4] on span at bounding box center [1030, 6] width 14 height 12
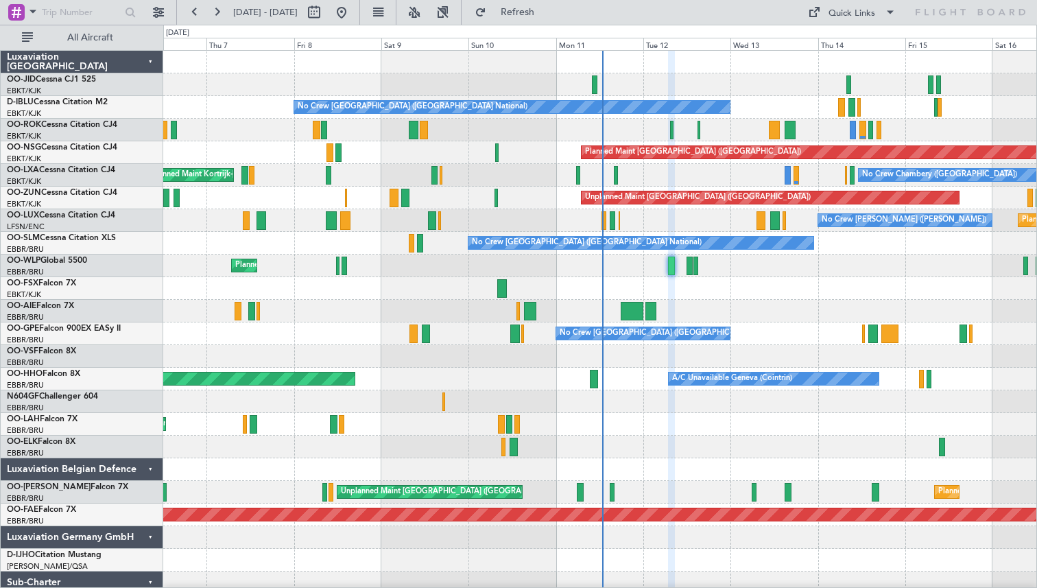
type input "0"
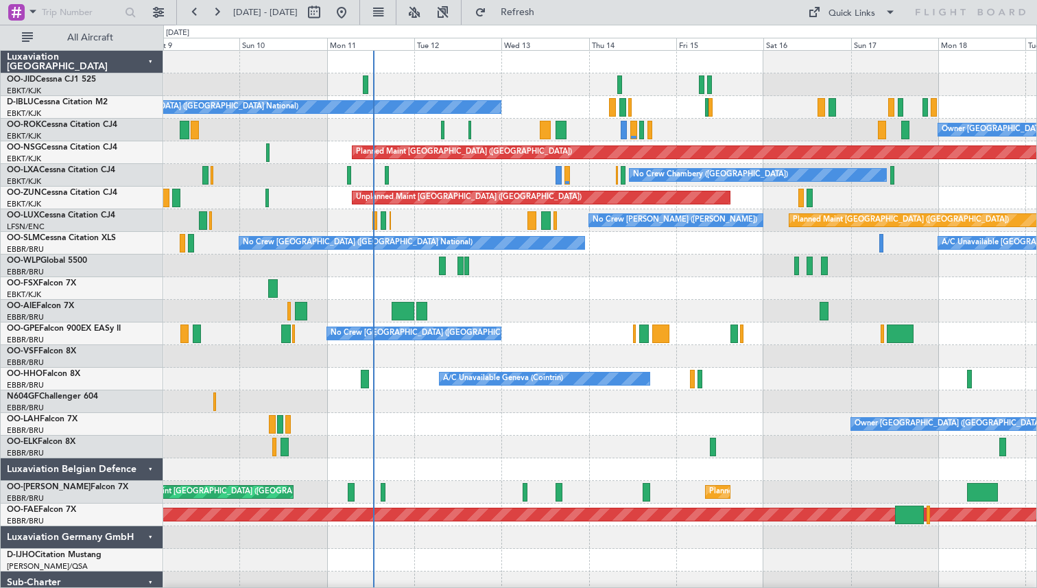
click at [625, 252] on div "No Crew Brussels (Brussels National) A/C Unavailable Brussels (Brussels Nationa…" at bounding box center [599, 243] width 873 height 23
